Goal: Check status: Check status

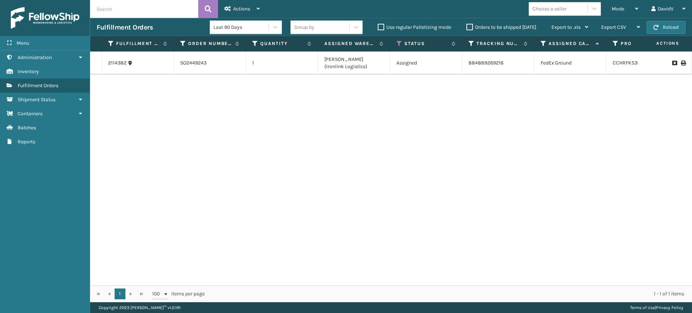
click at [470, 24] on label "Orders to be shipped [DATE]" at bounding box center [501, 27] width 70 height 6
click at [467, 24] on input "Orders to be shipped [DATE]" at bounding box center [466, 25] width 0 height 5
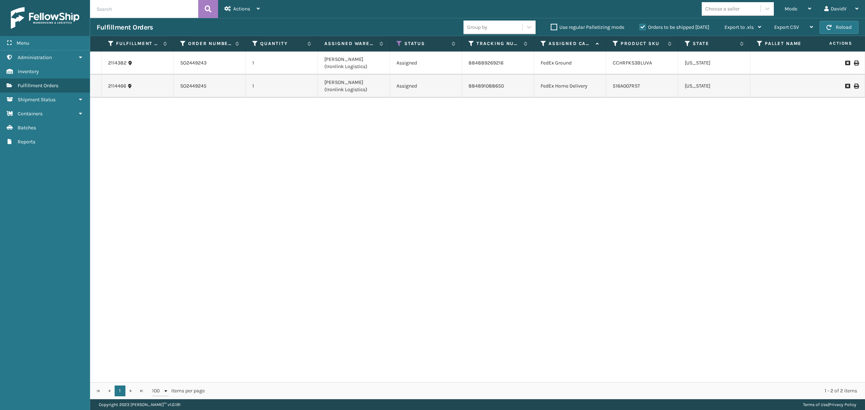
click at [552, 28] on label "Use regular Palletizing mode" at bounding box center [588, 27] width 74 height 6
click at [551, 28] on input "Use regular Palletizing mode" at bounding box center [551, 25] width 0 height 5
click at [552, 28] on label "Use regular Palletizing mode" at bounding box center [588, 27] width 74 height 6
click at [551, 28] on input "Use regular Palletizing mode" at bounding box center [551, 25] width 0 height 5
checkbox input "false"
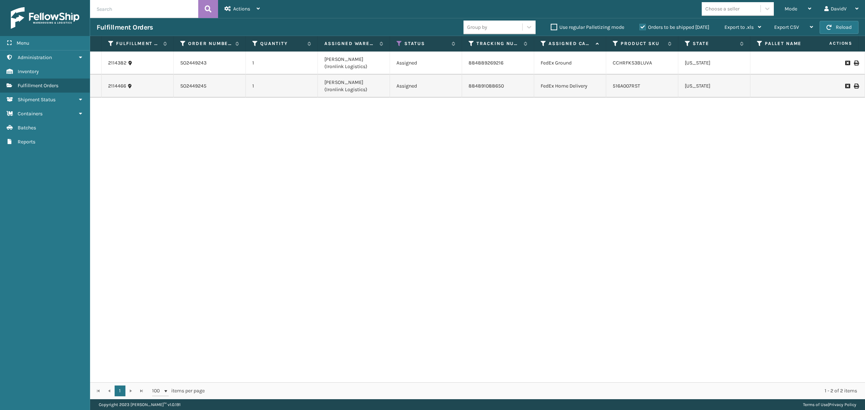
click at [643, 29] on label "Orders to be shipped [DATE]" at bounding box center [674, 27] width 70 height 6
click at [640, 28] on input "Orders to be shipped [DATE]" at bounding box center [639, 25] width 0 height 5
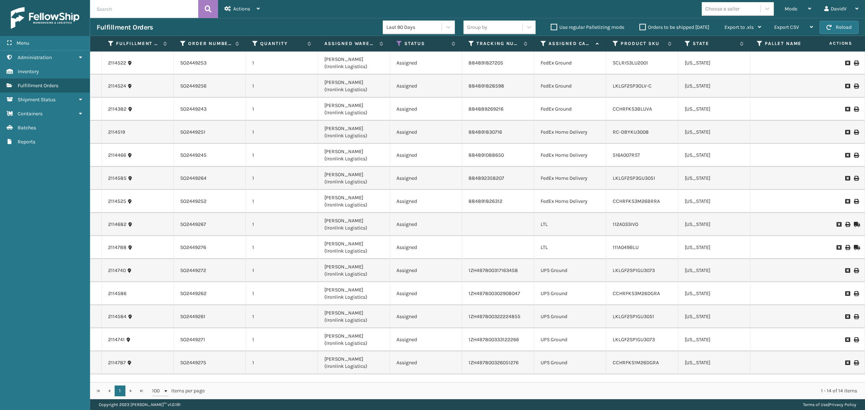
click at [643, 29] on label "Orders to be shipped [DATE]" at bounding box center [674, 27] width 70 height 6
click at [640, 28] on input "Orders to be shipped [DATE]" at bounding box center [639, 25] width 0 height 5
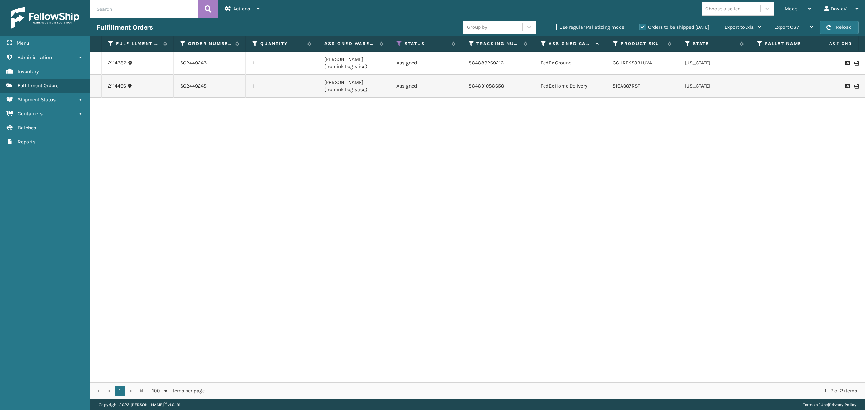
click at [643, 29] on label "Orders to be shipped [DATE]" at bounding box center [674, 27] width 70 height 6
click at [640, 28] on input "Orders to be shipped [DATE]" at bounding box center [639, 25] width 0 height 5
